Goal: Task Accomplishment & Management: Use online tool/utility

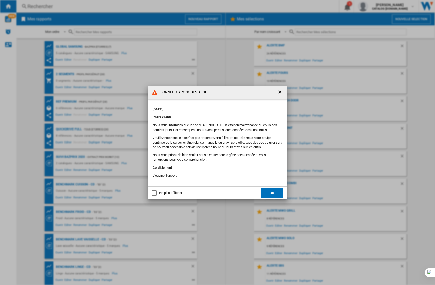
click at [272, 194] on button "OK" at bounding box center [272, 192] width 22 height 9
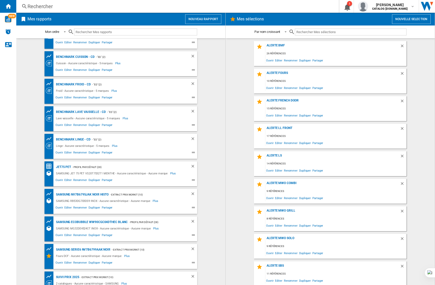
scroll to position [138, 0]
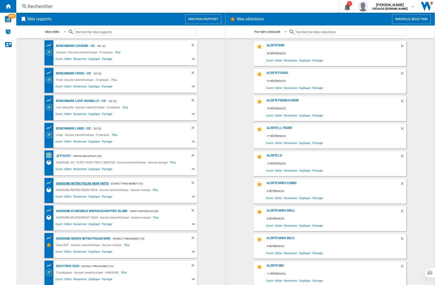
click at [91, 181] on div "SAMSUNG NV7B6795JAK NOIR histo" at bounding box center [82, 183] width 54 height 6
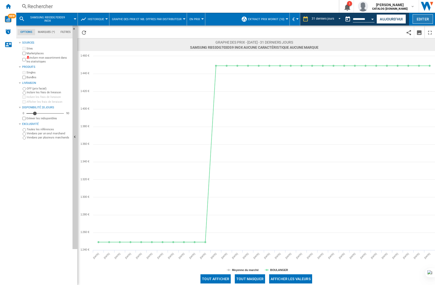
click at [421, 21] on button "Editer" at bounding box center [423, 18] width 20 height 9
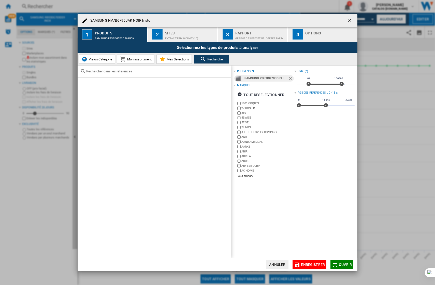
click at [101, 72] on input "text" at bounding box center [157, 71] width 143 height 4
paste input "akUU2M7M"
type input "akUU2M7M"
drag, startPoint x: 116, startPoint y: 72, endPoint x: 49, endPoint y: 70, distance: 67.5
click at [50, 71] on div "SAMSUNG NV7B6795JAK NOIR histo 1 Produits SAMSUNG RB53DG703DS9 INOX 2 Sites Ext…" at bounding box center [217, 142] width 435 height 285
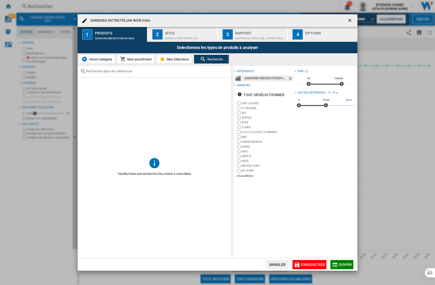
click at [99, 70] on input "text" at bounding box center [157, 71] width 143 height 4
paste input "RL38C602DSA"
type input "RL38C602DSA"
click at [289, 78] on ng-md-icon "Retirer" at bounding box center [291, 79] width 6 height 6
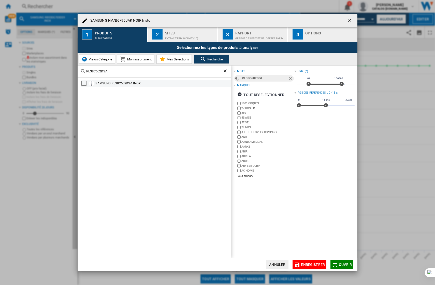
click at [86, 83] on md-checkbox "Select" at bounding box center [85, 83] width 8 height 5
click at [342, 263] on span "Ouvrir" at bounding box center [345, 264] width 13 height 4
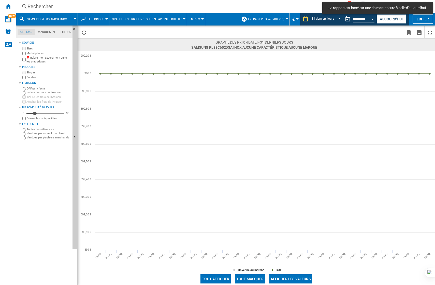
click at [388, 16] on md-toast "Ce rapport est basé sur une date antérieure à celle d'aujourd'hui." at bounding box center [377, 8] width 115 height 16
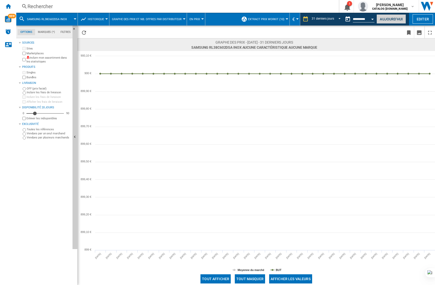
click at [389, 19] on button "Aujourd'hui" at bounding box center [392, 18] width 30 height 9
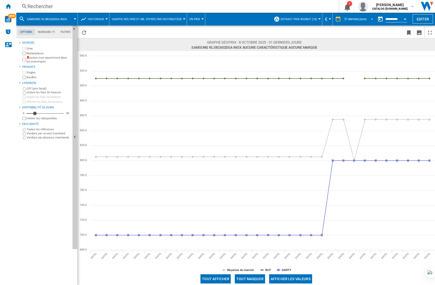
click at [345, 20] on span "31 derniers jours" at bounding box center [355, 19] width 22 height 4
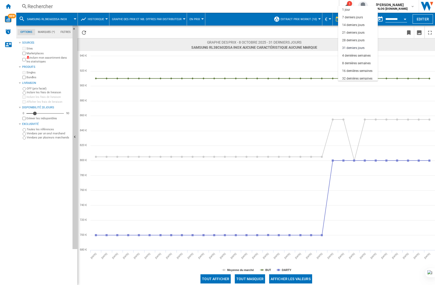
scroll to position [29, 0]
drag, startPoint x: 355, startPoint y: 48, endPoint x: 353, endPoint y: 49, distance: 2.6
click at [355, 48] on div "32 dernières semaines" at bounding box center [357, 50] width 30 height 4
